Goal: Task Accomplishment & Management: Complete application form

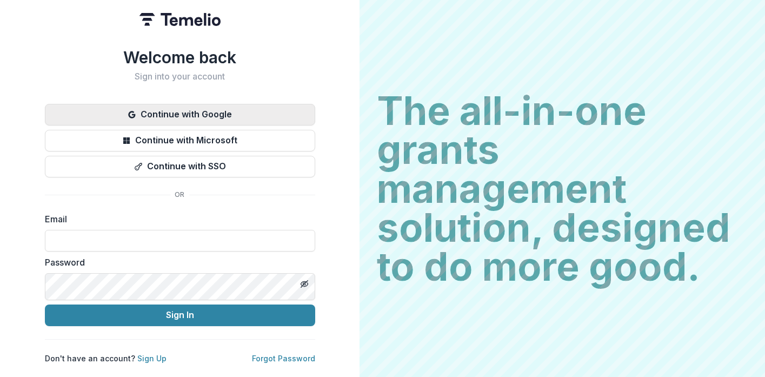
click at [315, 125] on button "Continue with Google" at bounding box center [180, 115] width 270 height 22
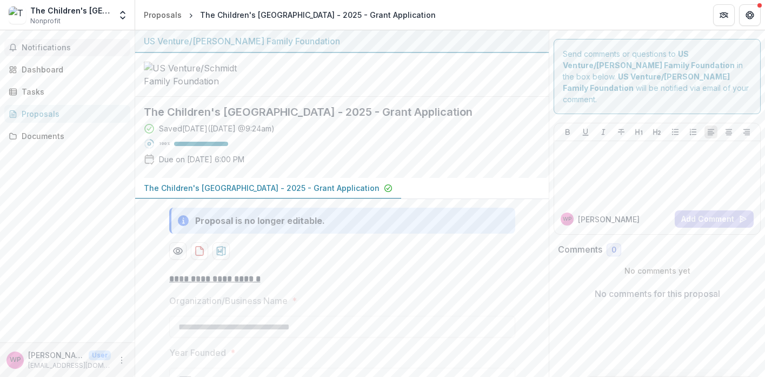
click at [39, 50] on span "Notifications" at bounding box center [74, 47] width 104 height 9
click at [58, 75] on div "Dashboard" at bounding box center [72, 69] width 100 height 11
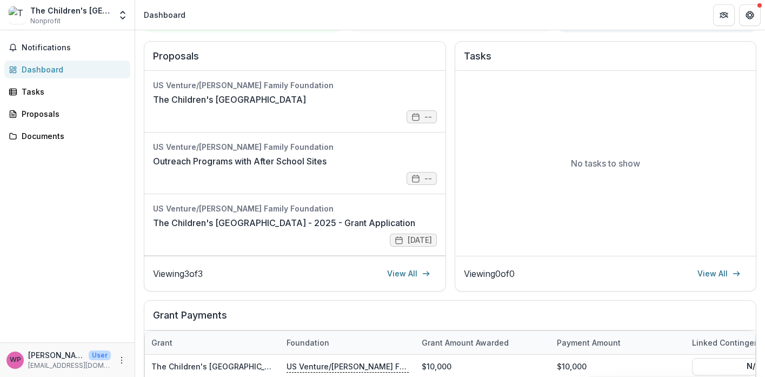
scroll to position [15, 0]
click at [356, 229] on link "The Children's [GEOGRAPHIC_DATA] - 2025 - Grant Application" at bounding box center [284, 222] width 262 height 13
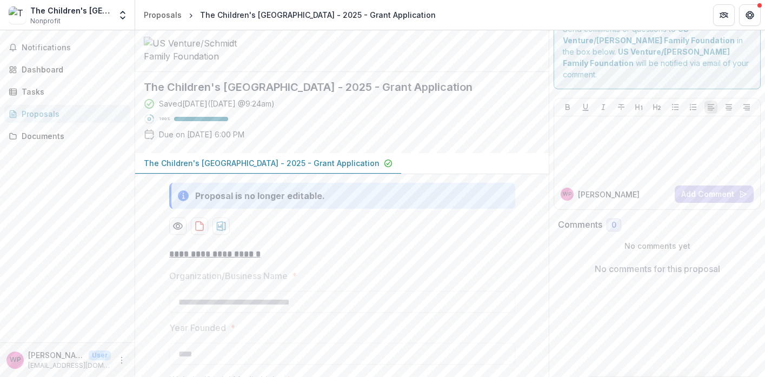
scroll to position [24, 0]
click at [0, 0] on button "Comments" at bounding box center [0, 0] width 0 height 0
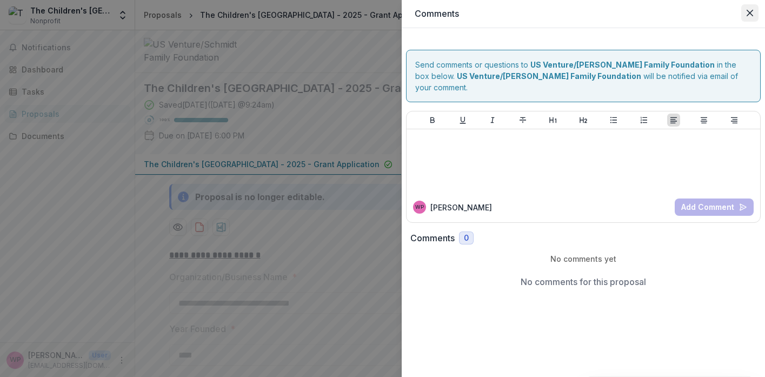
click at [746, 15] on icon "Close" at bounding box center [749, 13] width 6 height 6
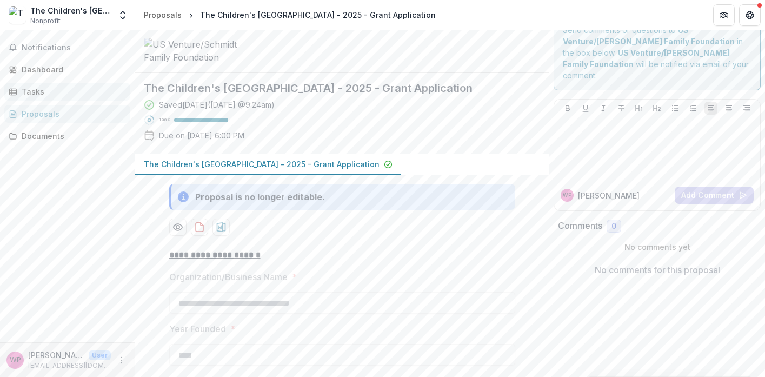
click at [47, 97] on div "Tasks" at bounding box center [72, 91] width 100 height 11
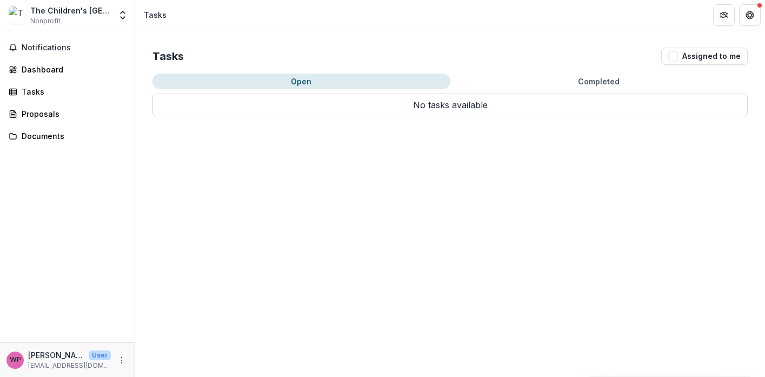
click at [50, 68] on div "Notifications Dashboard Tasks Proposals Documents" at bounding box center [67, 186] width 135 height 312
click at [53, 75] on div "Dashboard" at bounding box center [72, 69] width 100 height 11
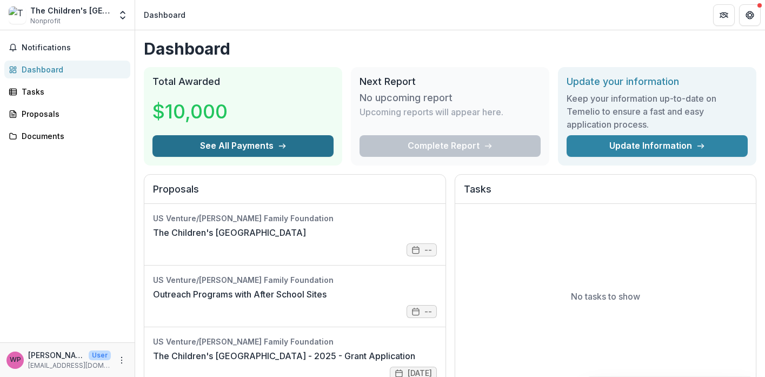
click at [213, 157] on button "See All Payments" at bounding box center [242, 146] width 181 height 22
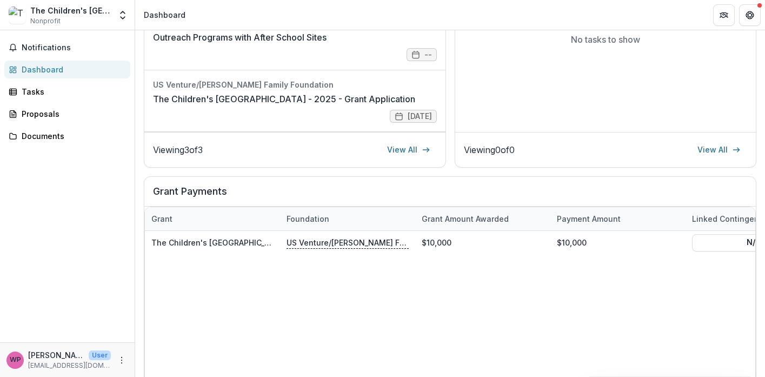
scroll to position [15, 0]
click at [437, 158] on link "View All" at bounding box center [409, 149] width 56 height 17
